Goal: Task Accomplishment & Management: Manage account settings

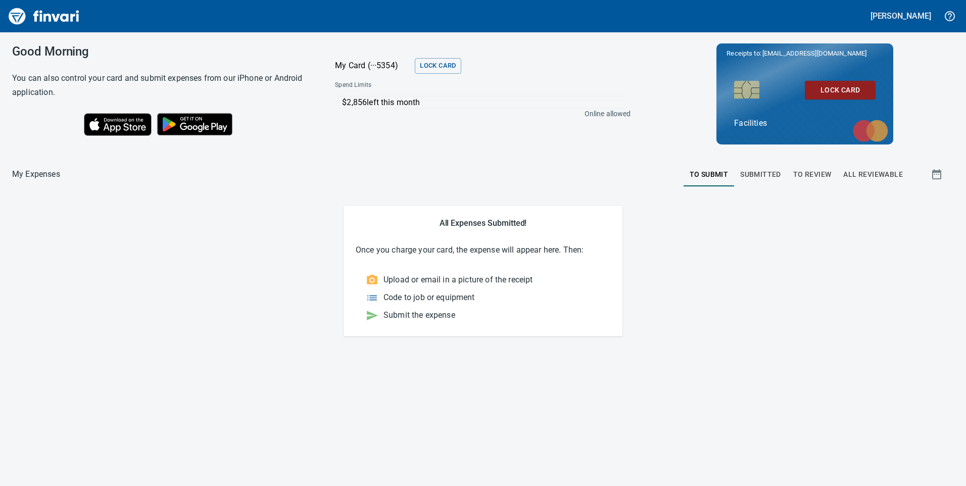
click at [815, 171] on span "To Review" at bounding box center [813, 174] width 38 height 13
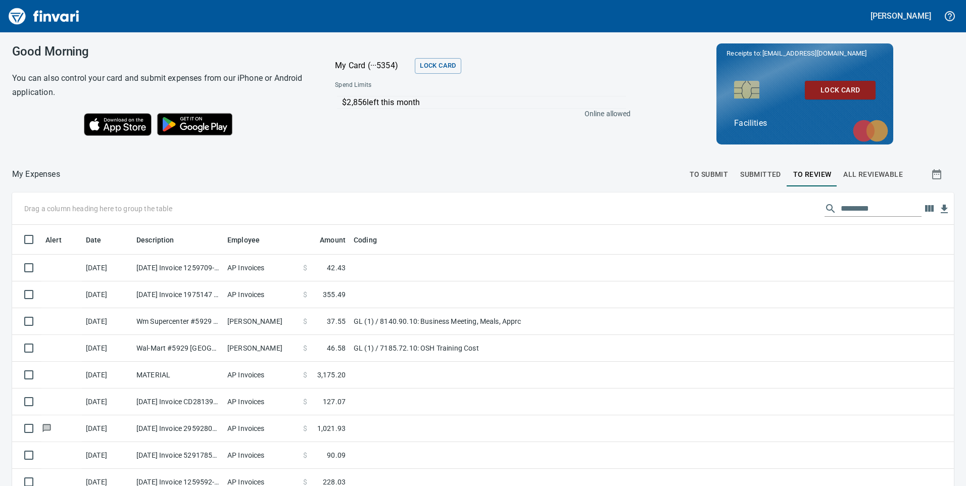
scroll to position [367, 919]
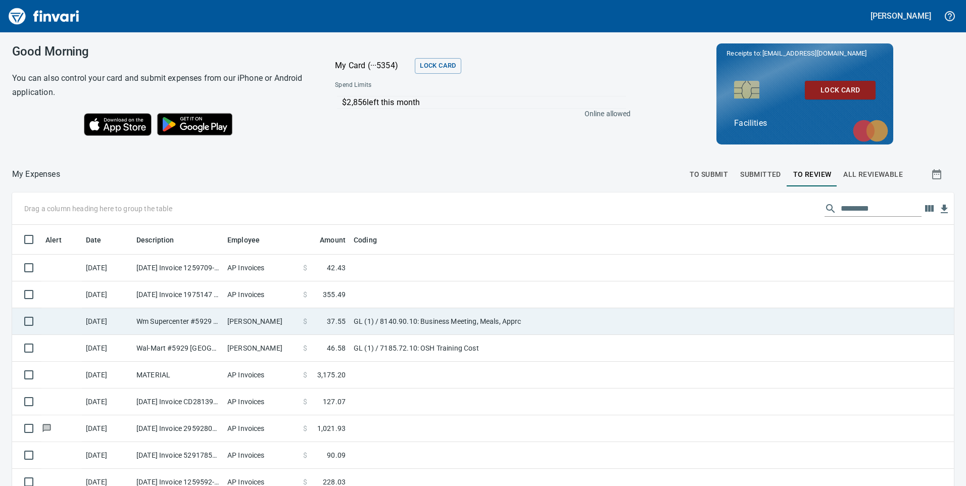
click at [564, 318] on td "GL (1) / 8140.90.10: Business Meeting, Meals, Apprc" at bounding box center [476, 321] width 253 height 27
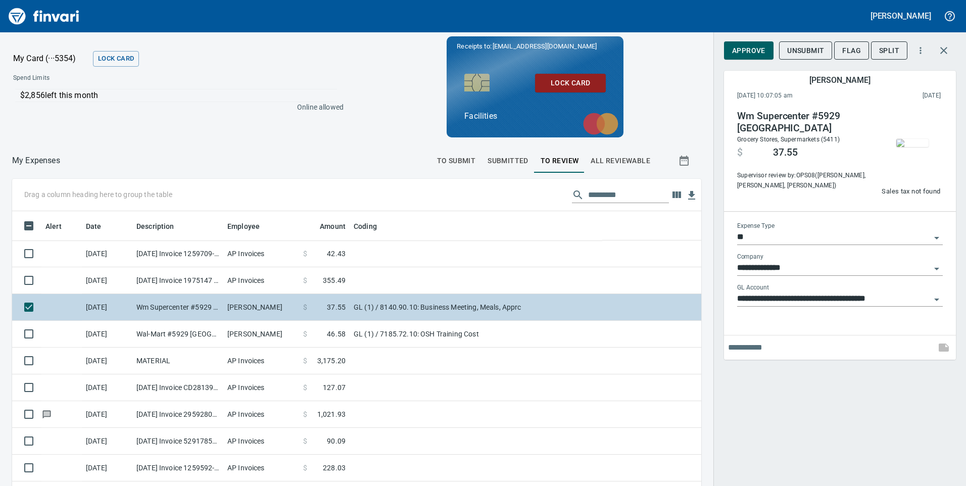
scroll to position [367, 667]
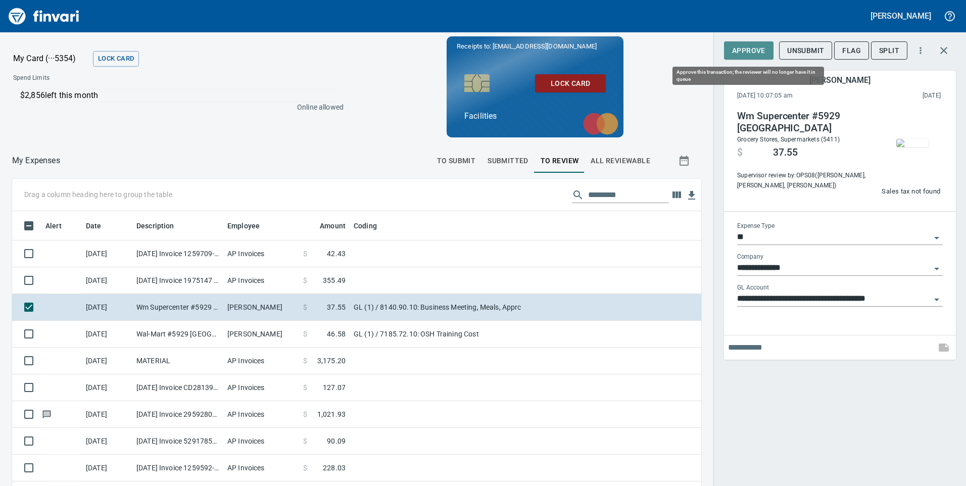
click at [757, 52] on span "Approve" at bounding box center [748, 50] width 33 height 13
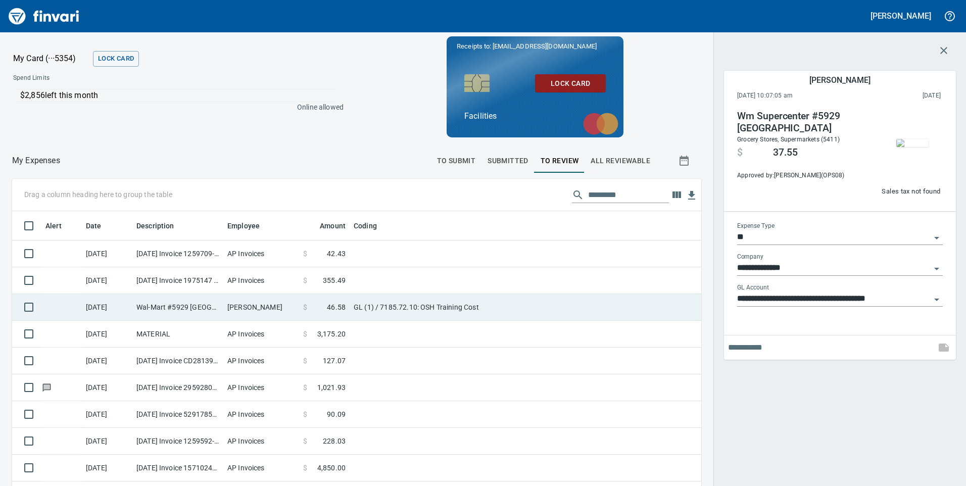
click at [532, 308] on td "GL (1) / 7185.72.10: OSH Training Cost" at bounding box center [476, 307] width 253 height 27
type input "**********"
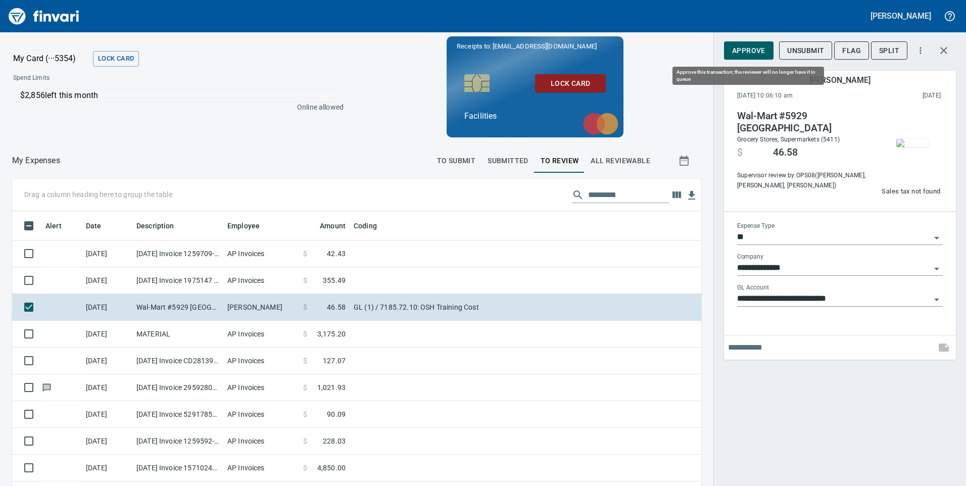
click at [738, 52] on span "Approve" at bounding box center [748, 50] width 33 height 13
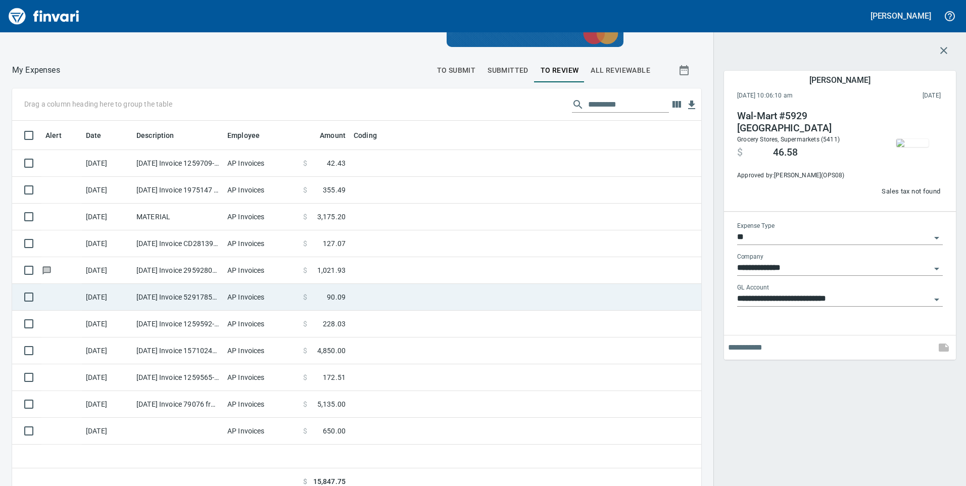
scroll to position [100, 0]
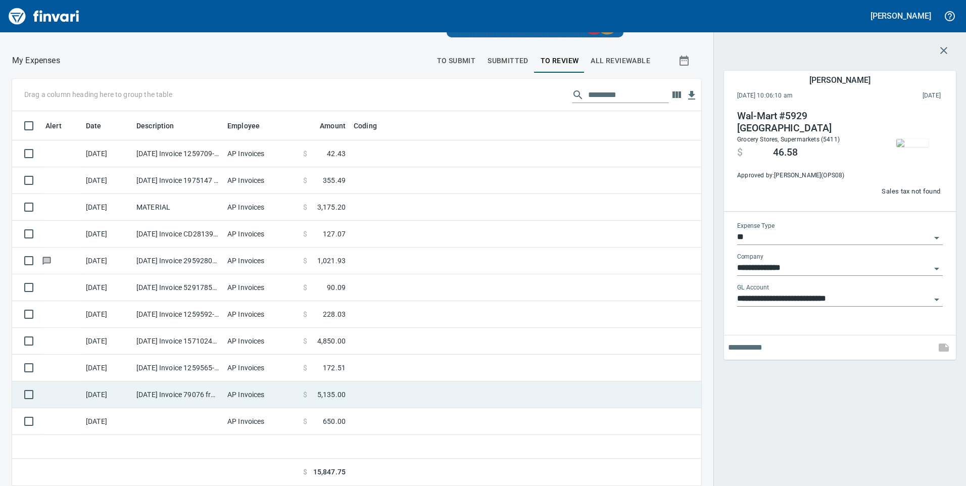
click at [417, 403] on td at bounding box center [476, 395] width 253 height 27
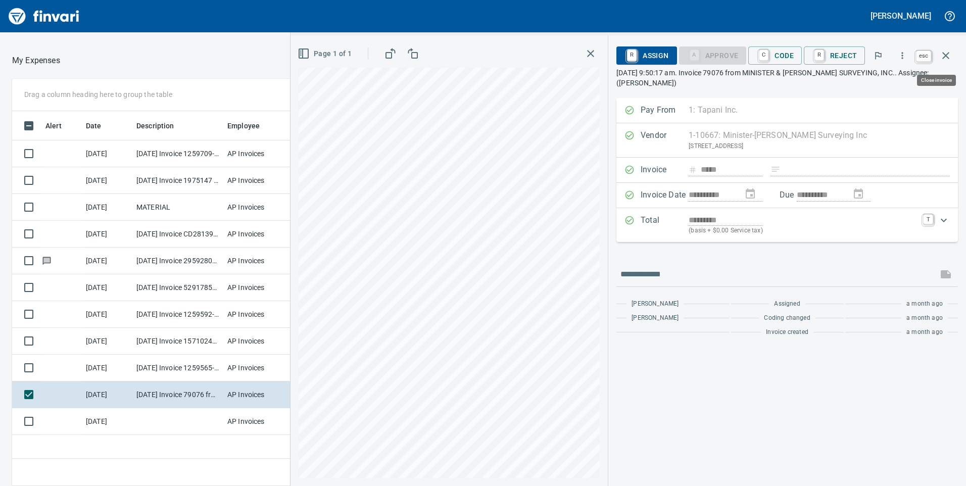
scroll to position [367, 674]
click at [946, 56] on icon "button" at bounding box center [946, 55] width 7 height 7
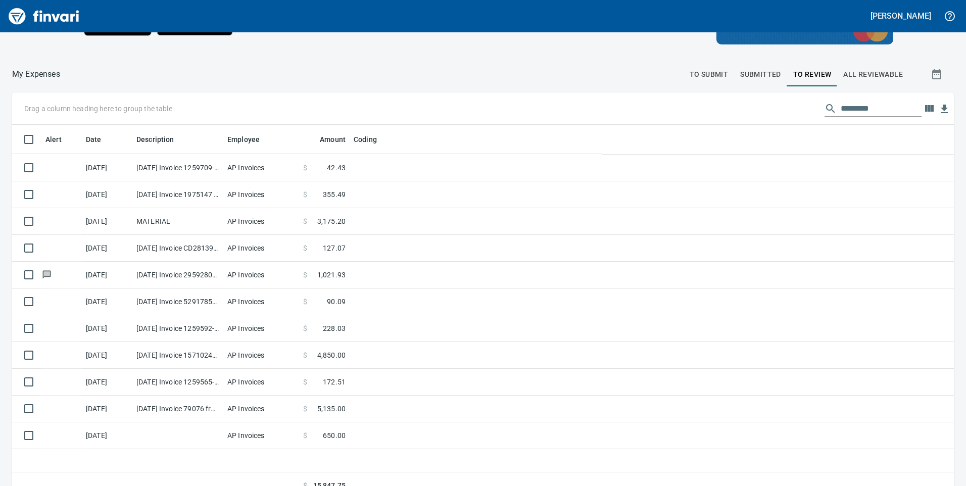
scroll to position [367, 927]
